Goal: Use online tool/utility: Use online tool/utility

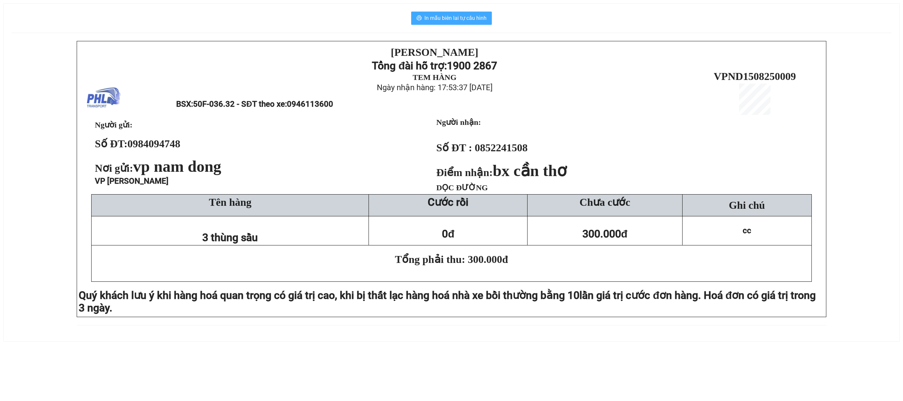
click at [467, 18] on span "In mẫu biên lai tự cấu hình" at bounding box center [455, 18] width 62 height 8
click at [482, 20] on span "In mẫu biên lai tự cấu hình" at bounding box center [455, 18] width 62 height 8
click at [465, 24] on button "In mẫu biên lai tự cấu hình" at bounding box center [451, 18] width 81 height 13
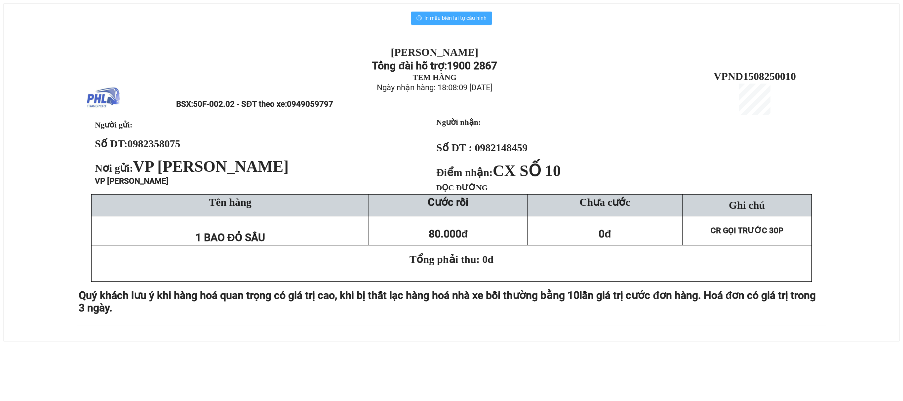
click at [465, 18] on span "In mẫu biên lai tự cấu hình" at bounding box center [455, 18] width 62 height 8
